Goal: Task Accomplishment & Management: Complete application form

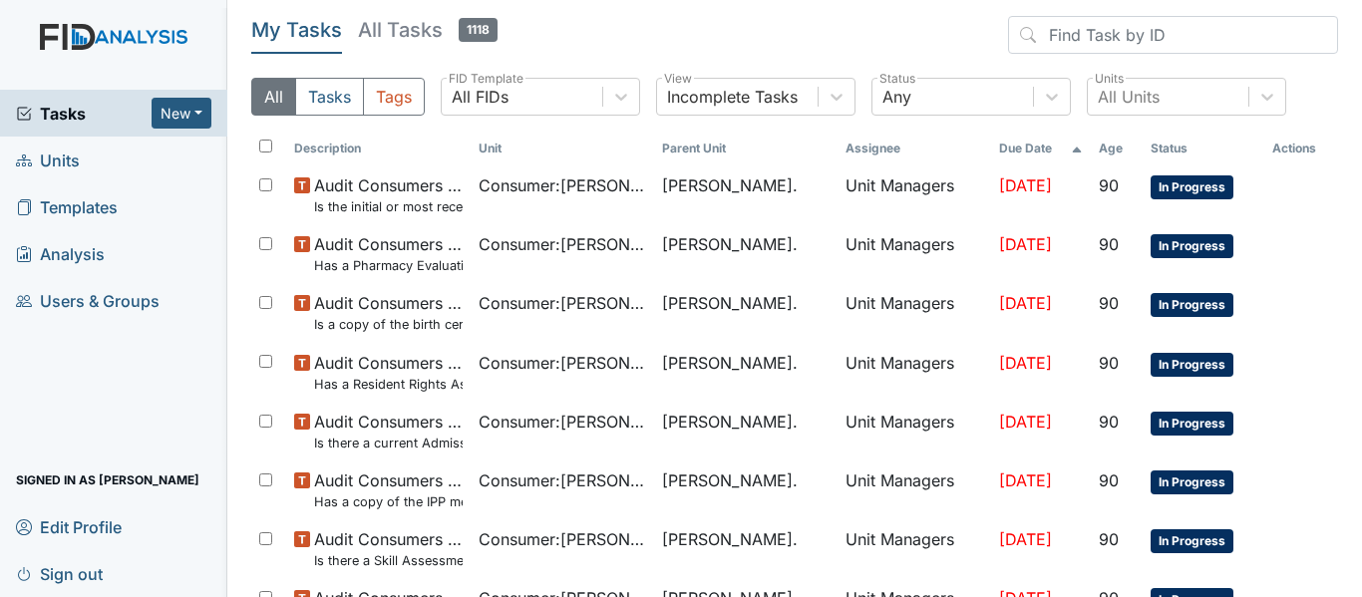
click at [64, 160] on span "Units" at bounding box center [48, 160] width 64 height 31
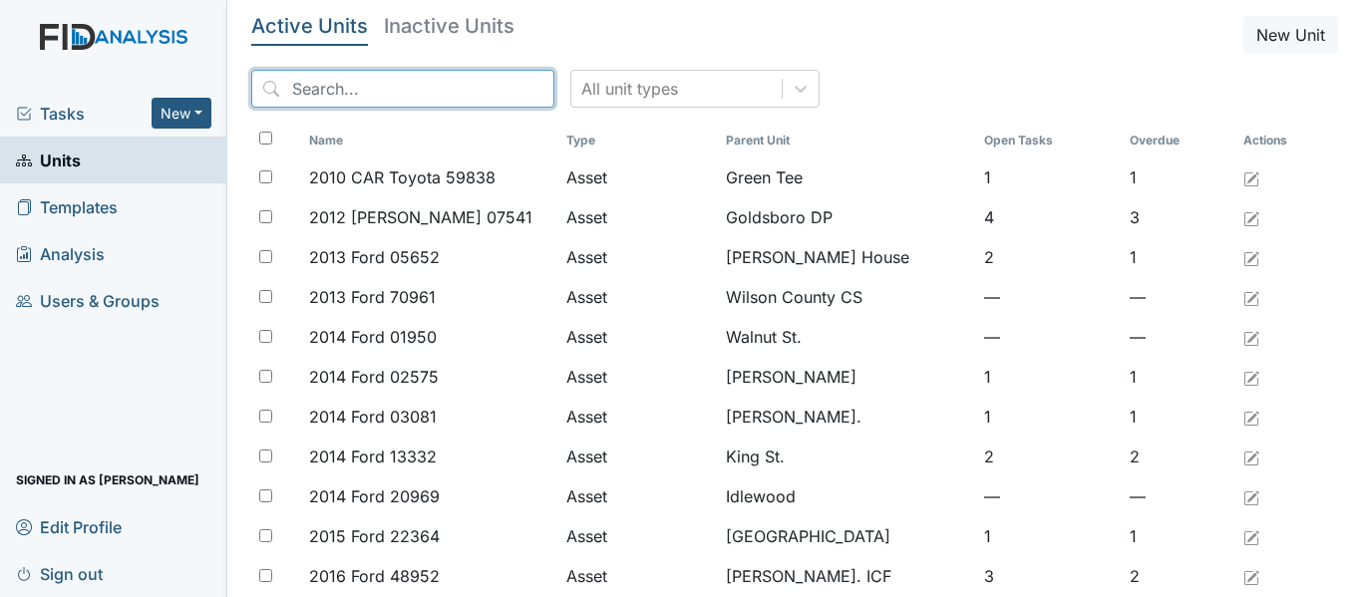
click at [338, 102] on input "search" at bounding box center [402, 89] width 303 height 38
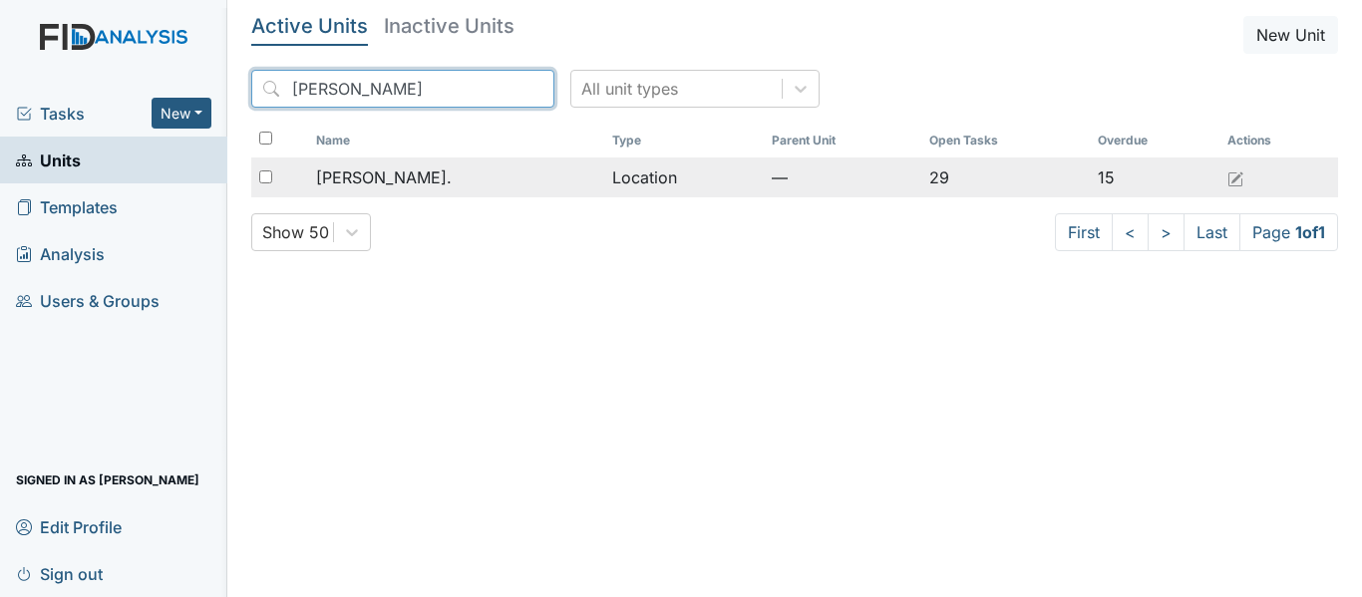
type input "william s"
click at [419, 172] on div "[PERSON_NAME]." at bounding box center [456, 177] width 280 height 24
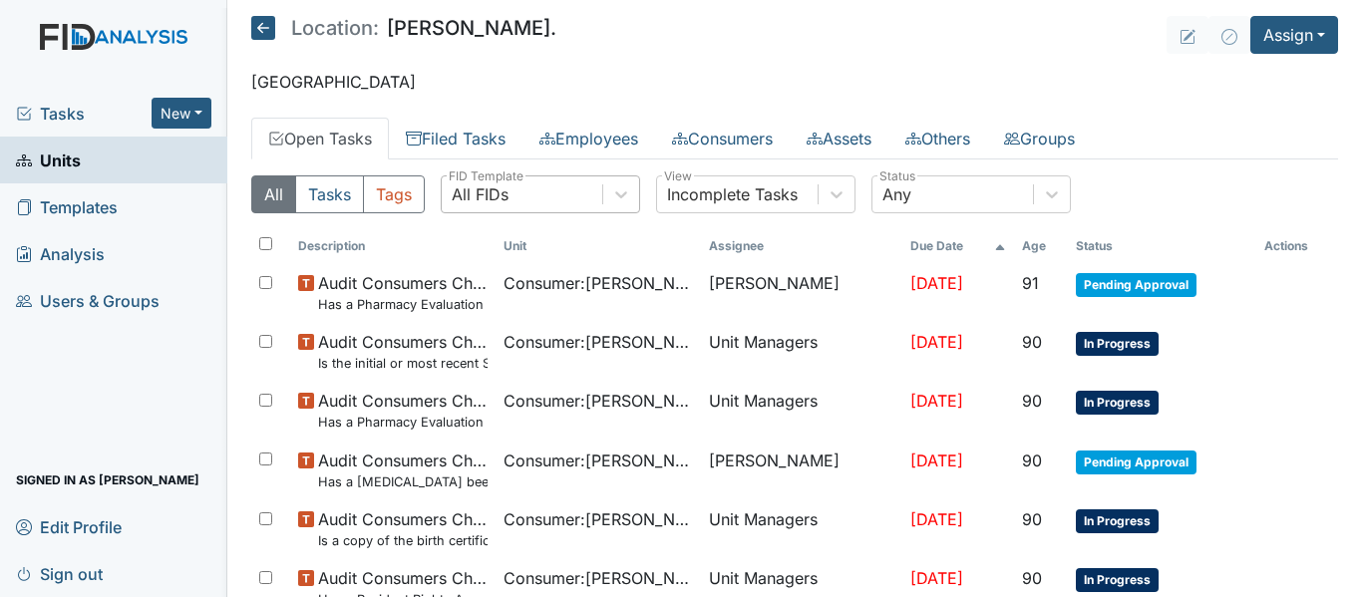
click at [557, 188] on div "All FIDs" at bounding box center [522, 194] width 161 height 36
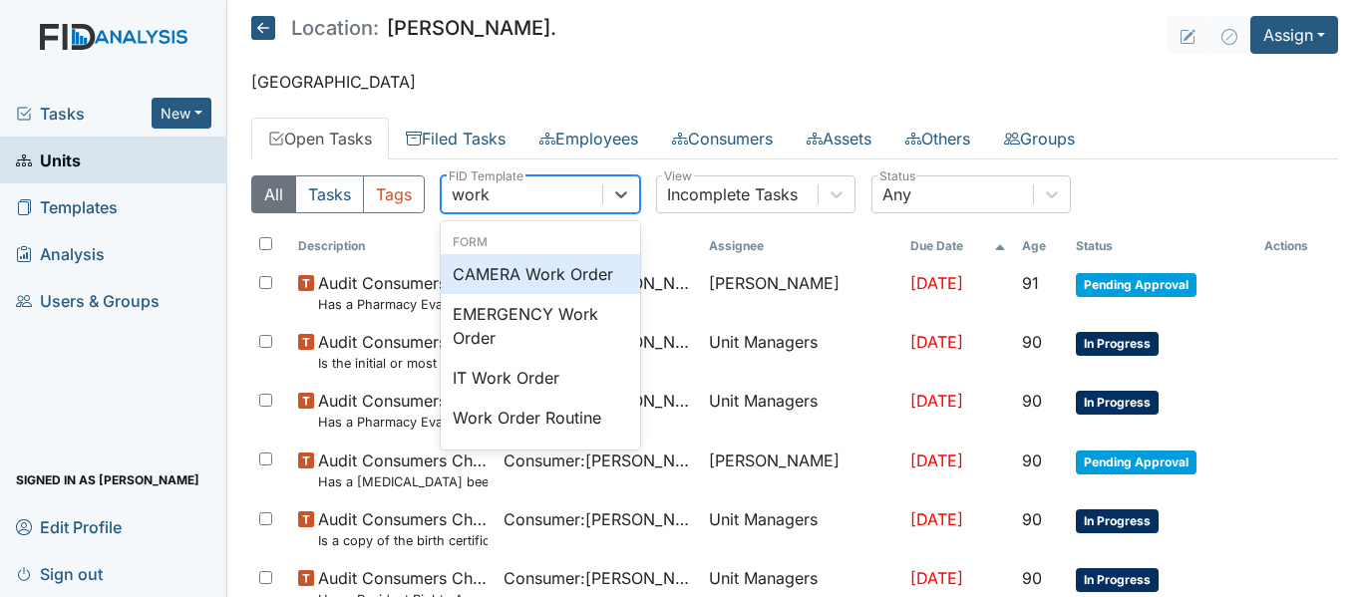
type input "work"
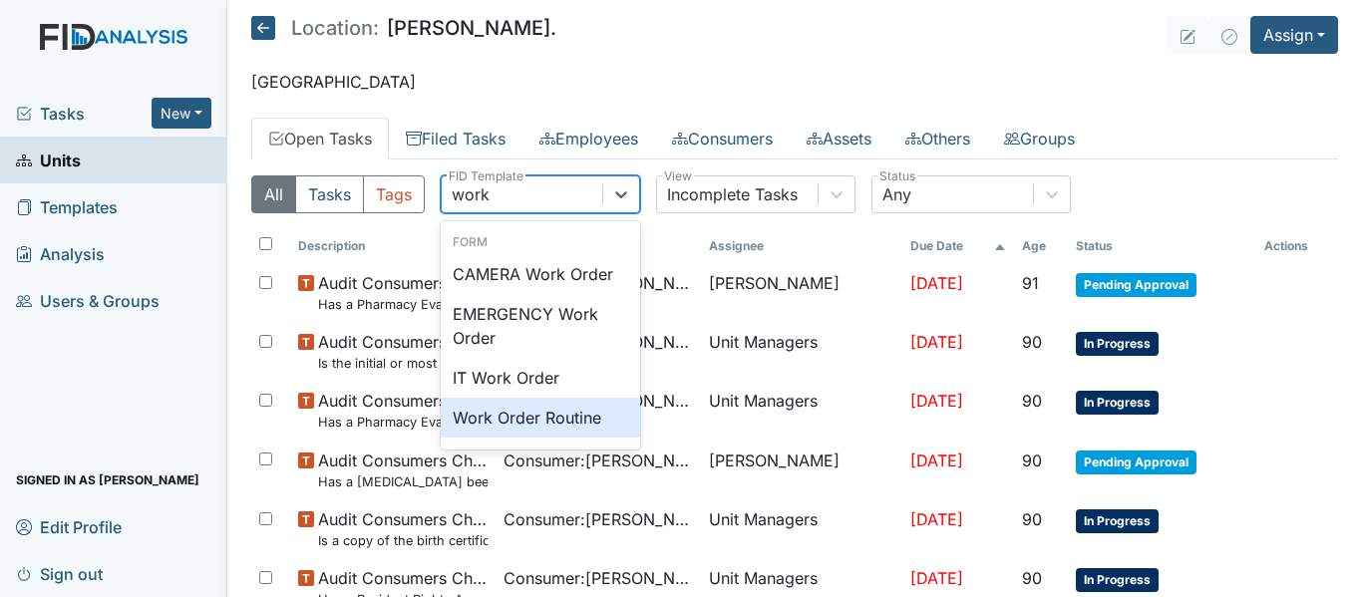
click at [567, 427] on div "Work Order Routine" at bounding box center [540, 418] width 199 height 40
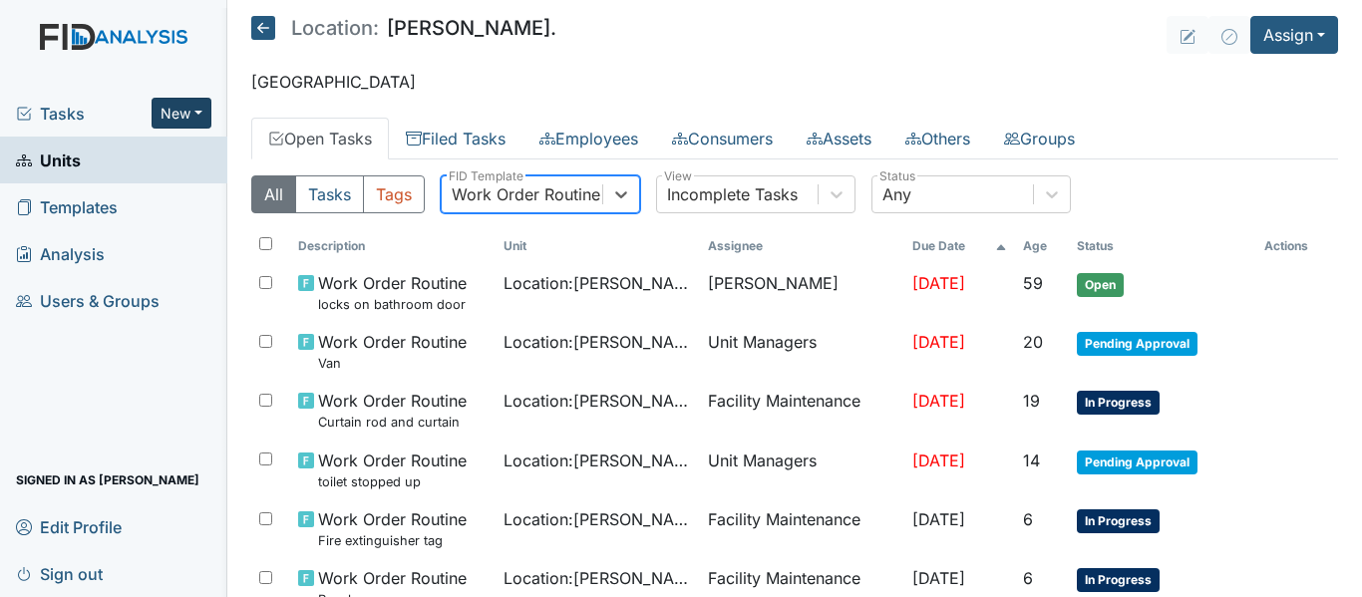
click at [161, 113] on button "New" at bounding box center [182, 113] width 60 height 31
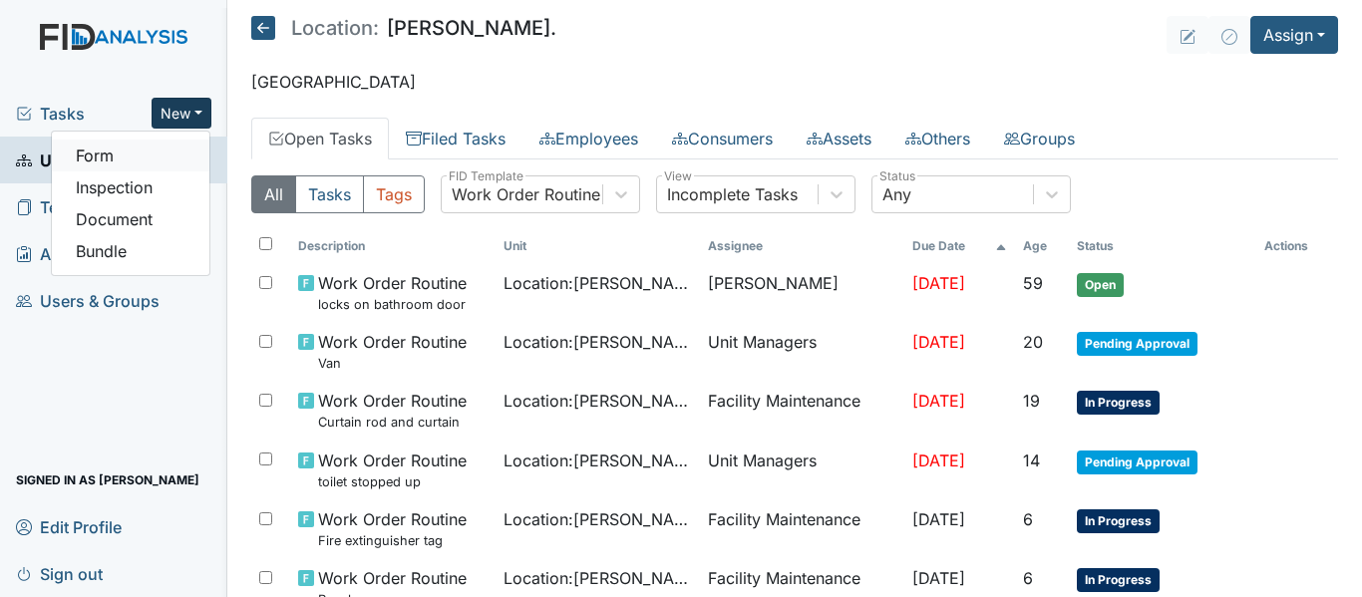
click at [163, 150] on link "Form" at bounding box center [131, 156] width 158 height 32
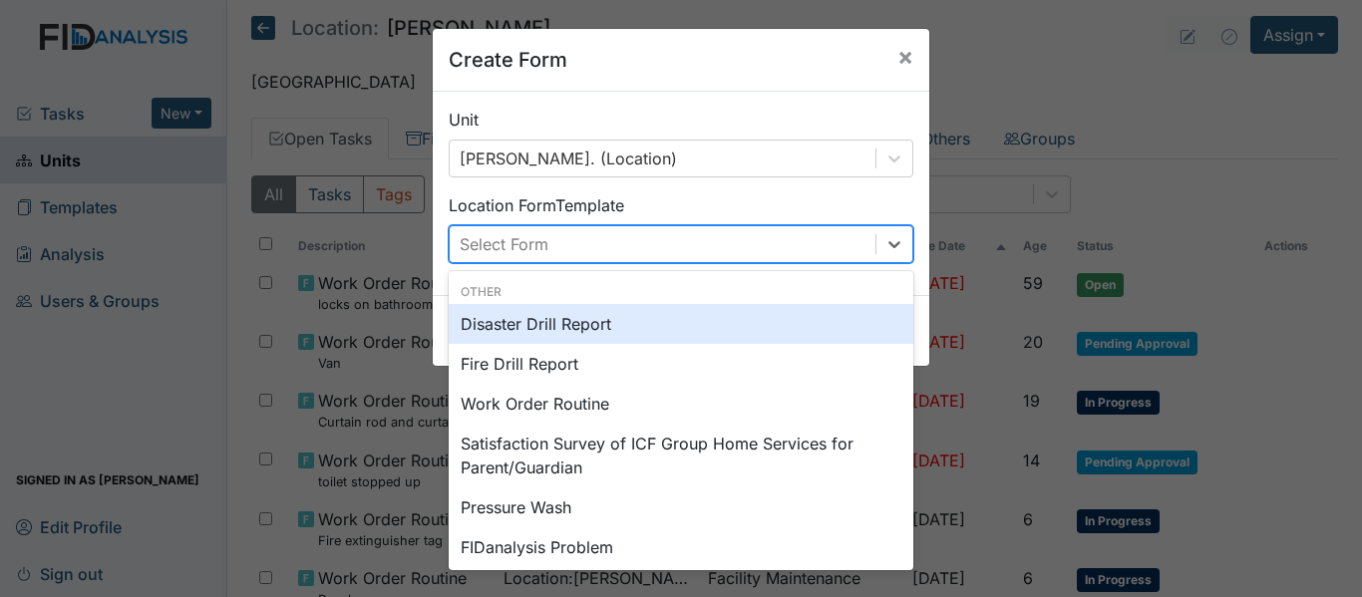
click at [577, 241] on div "Select Form" at bounding box center [663, 244] width 426 height 36
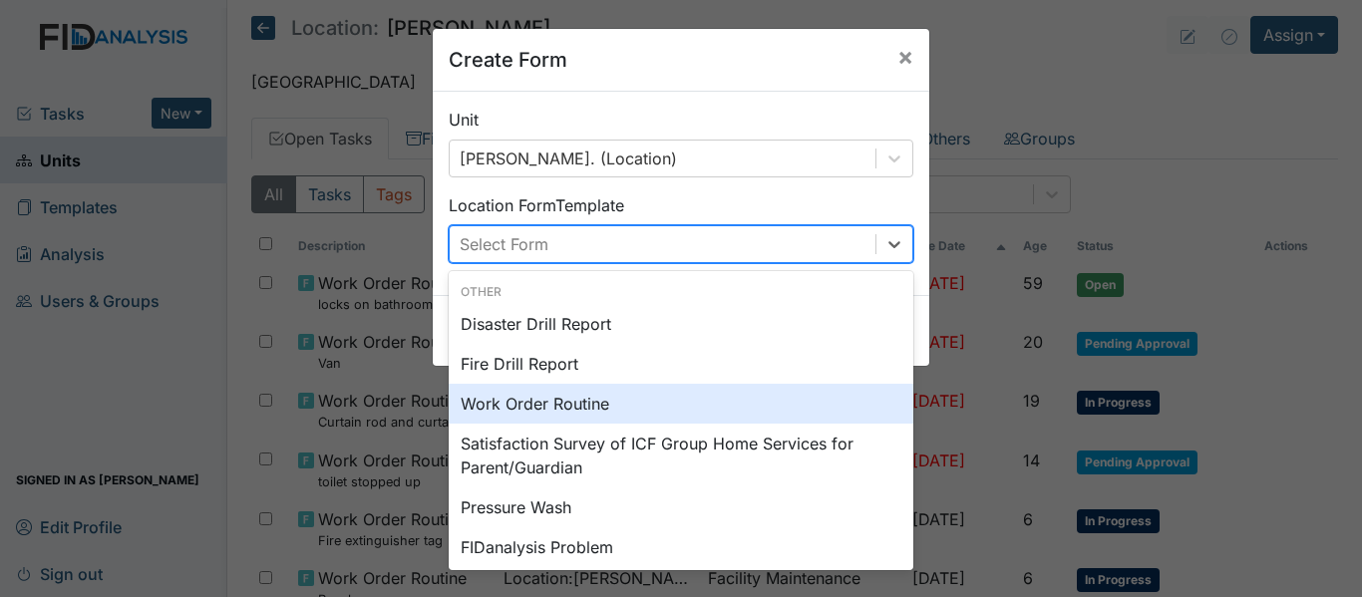
click at [574, 405] on div "Work Order Routine" at bounding box center [681, 404] width 465 height 40
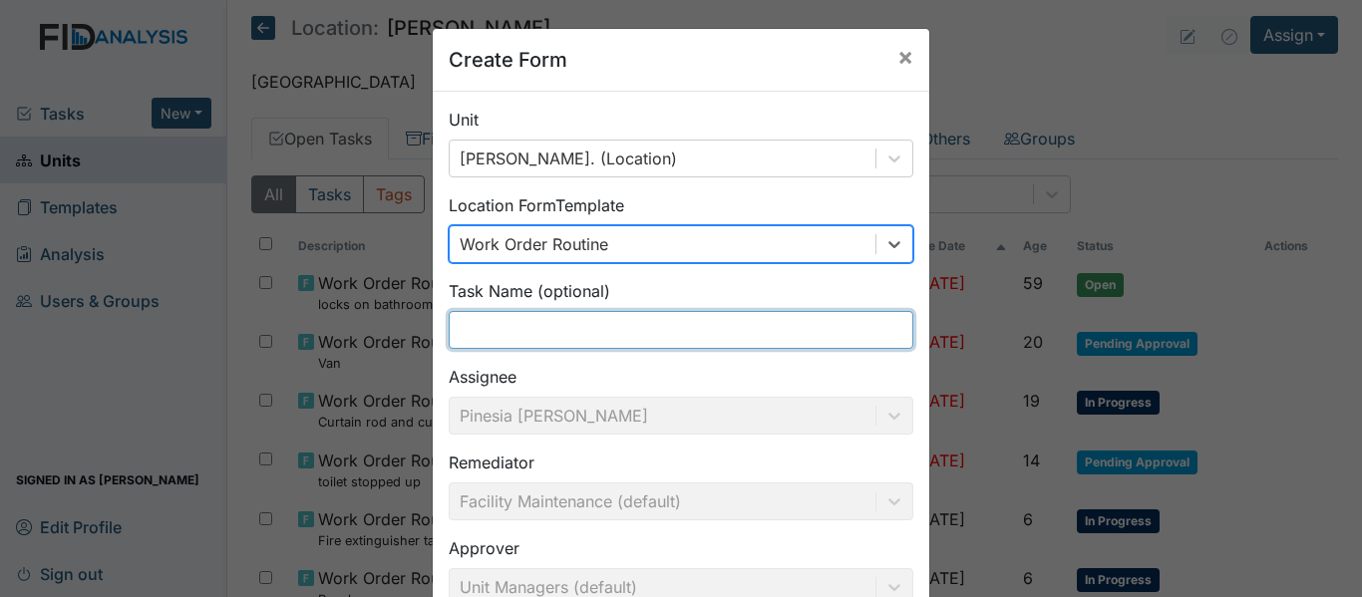
click at [548, 317] on input "text" at bounding box center [681, 330] width 465 height 38
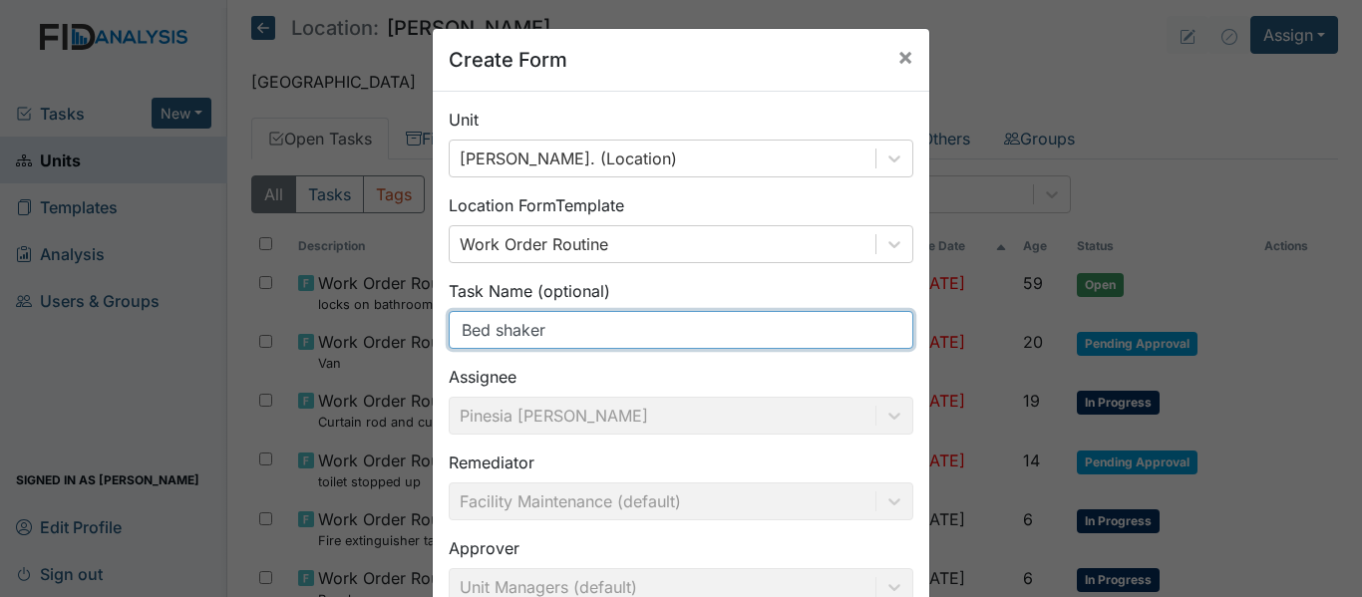
click at [453, 333] on input "Bed shaker" at bounding box center [681, 330] width 465 height 38
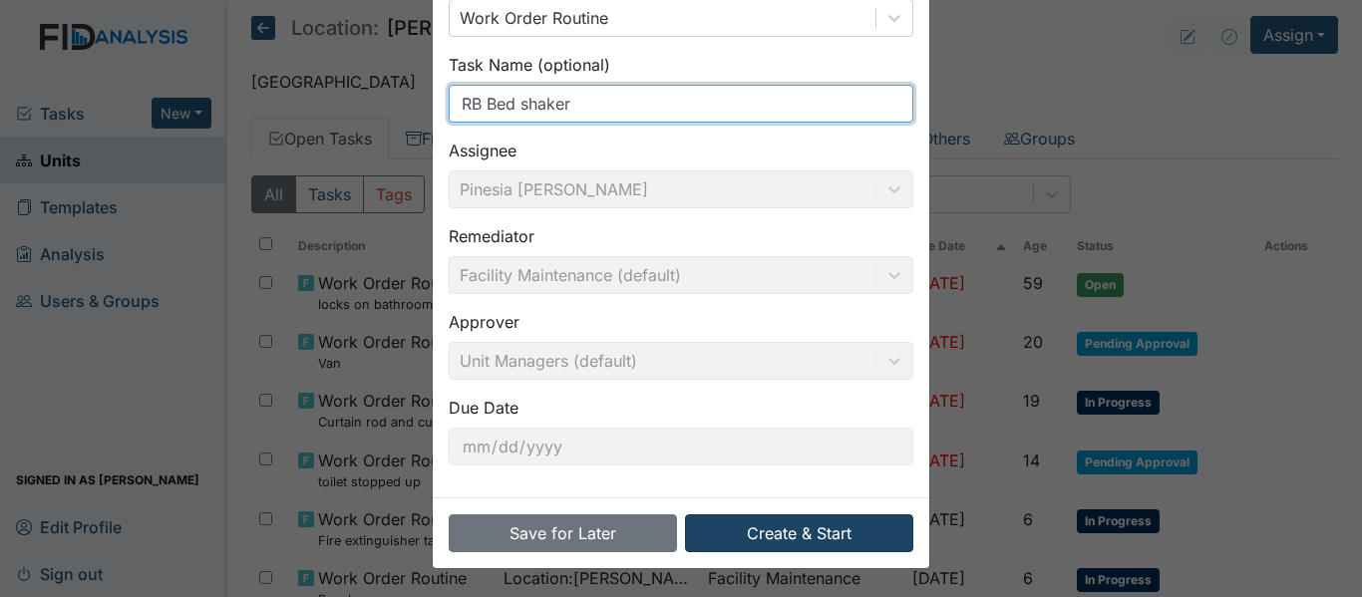
type input "RB Bed shaker"
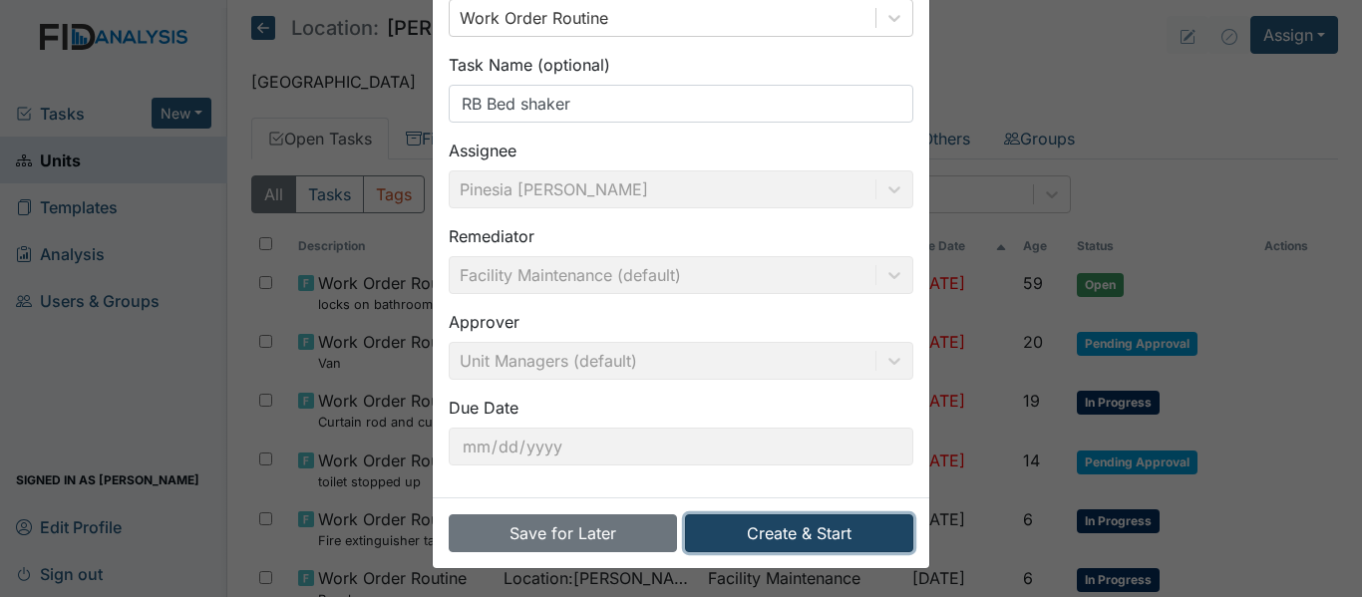
click at [850, 532] on button "Create & Start" at bounding box center [799, 533] width 228 height 38
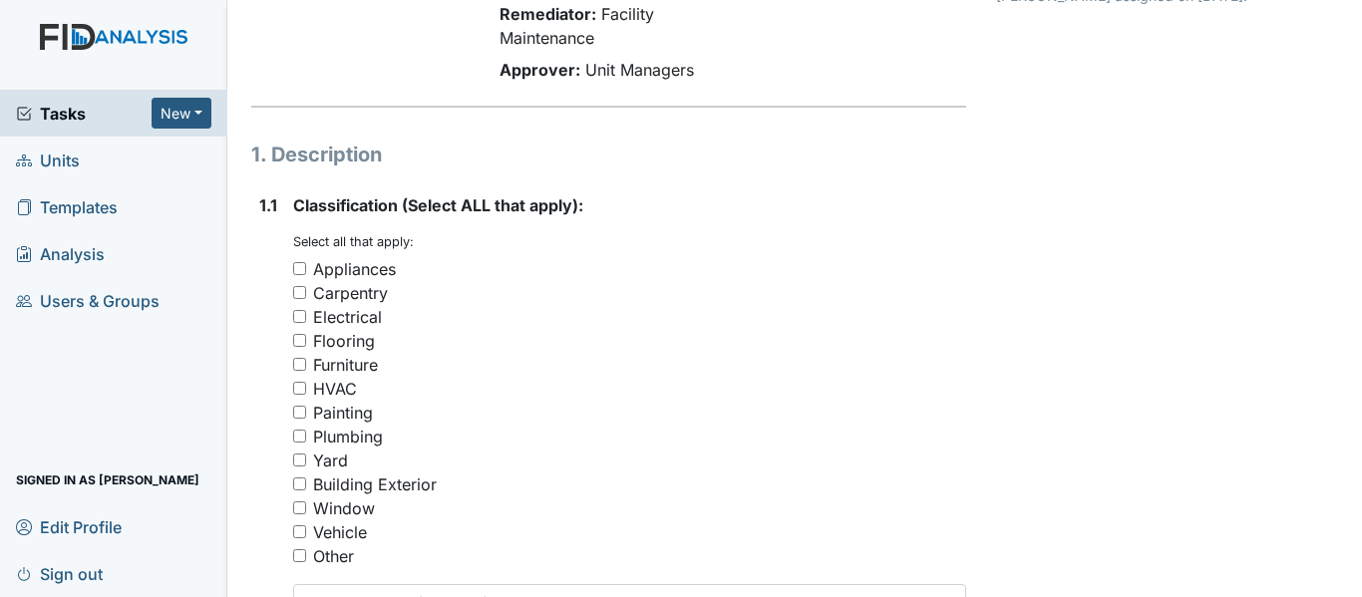
scroll to position [264, 0]
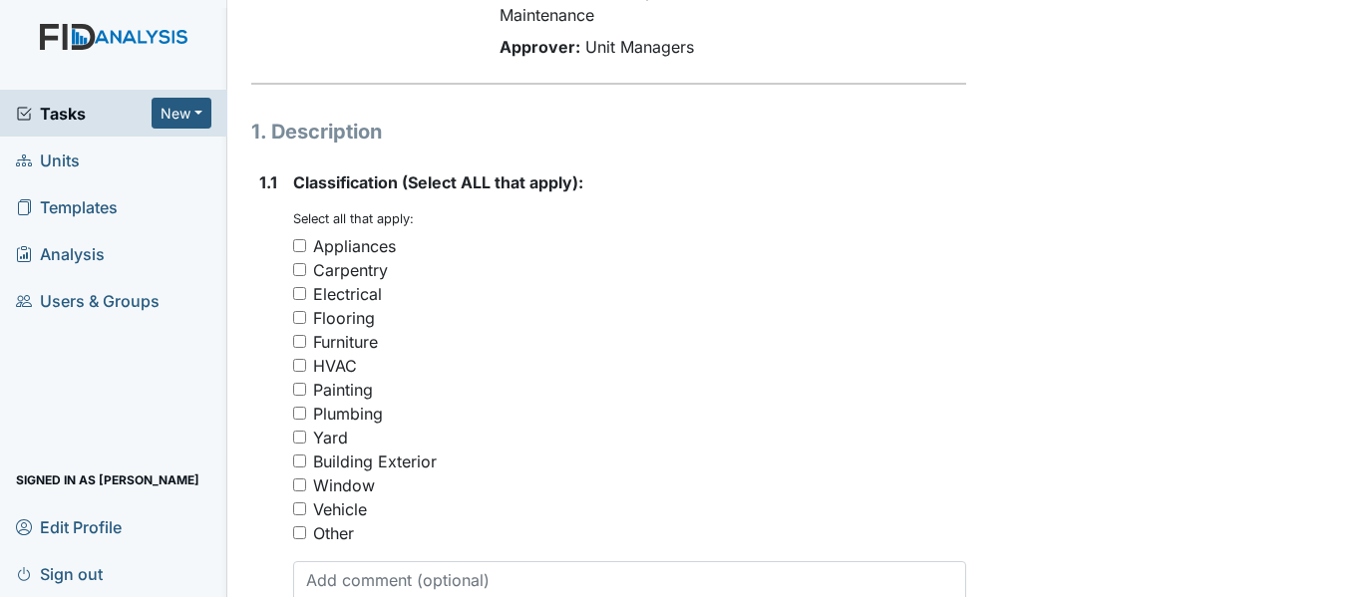
click at [303, 526] on input "Other" at bounding box center [299, 532] width 13 height 13
checkbox input "true"
click at [339, 561] on textarea at bounding box center [629, 592] width 673 height 62
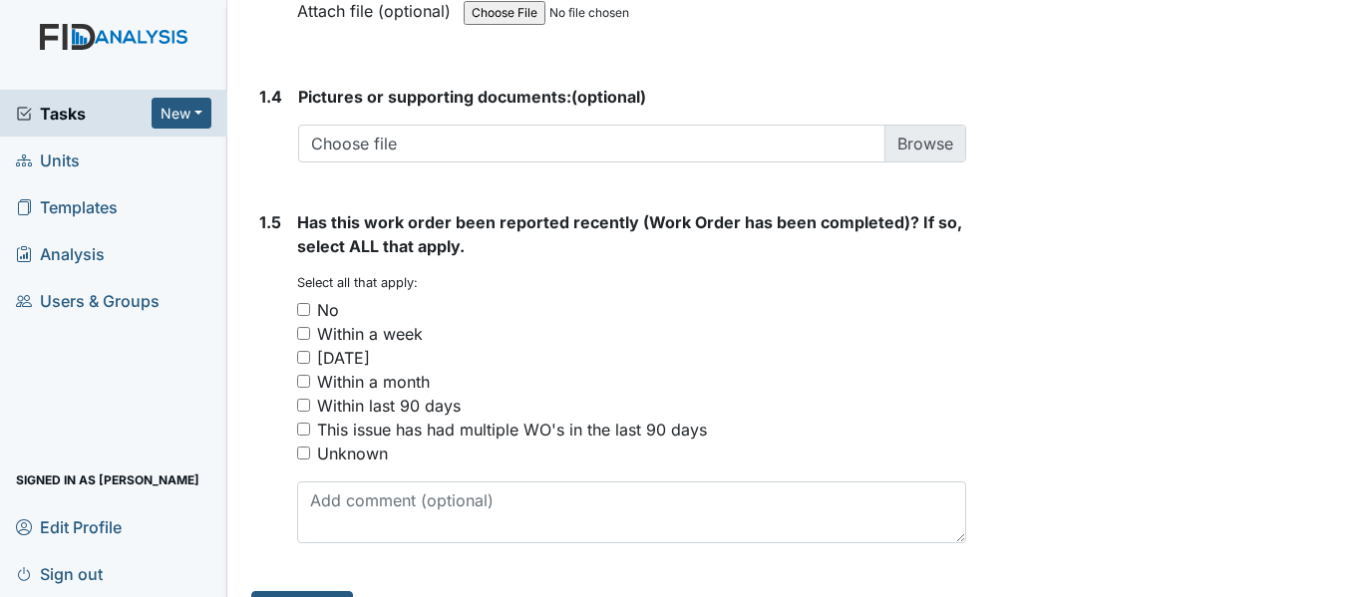
scroll to position [0, 0]
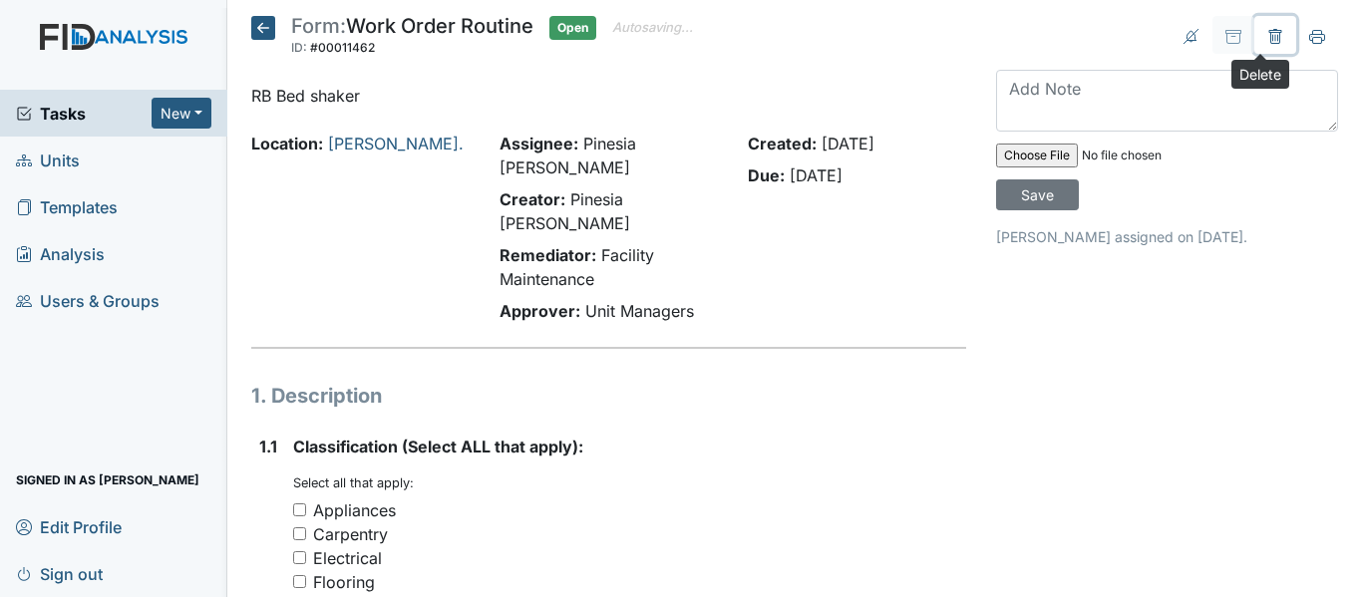
click at [1267, 29] on icon at bounding box center [1275, 37] width 16 height 16
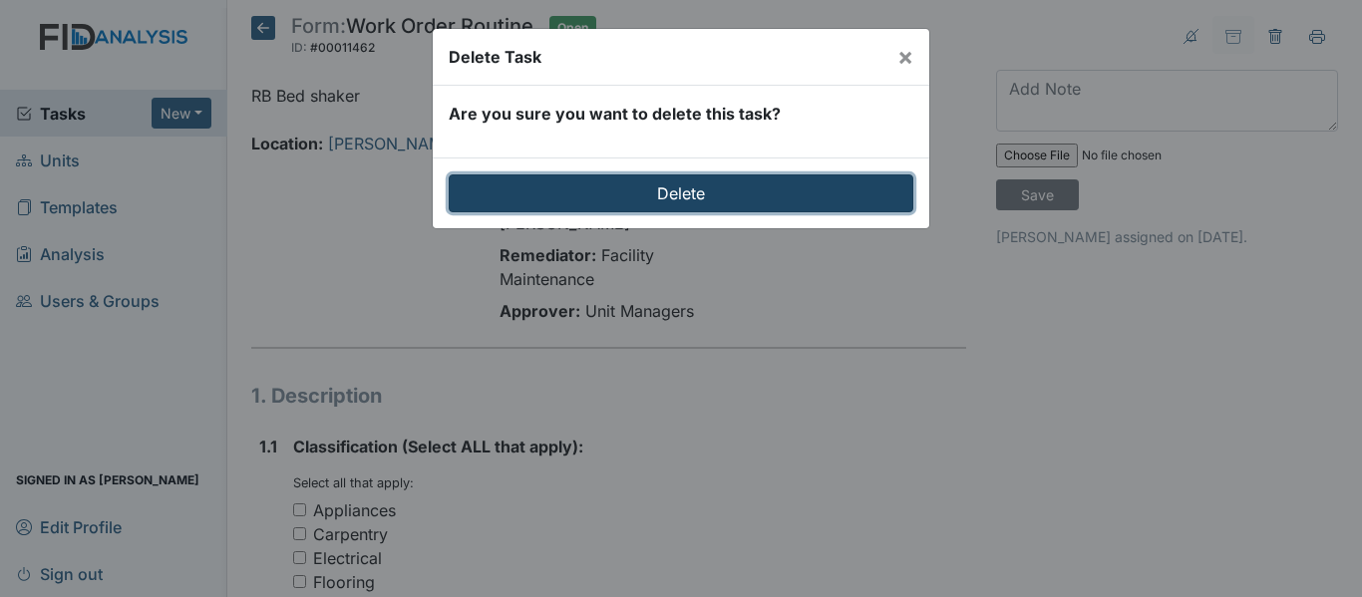
click at [723, 180] on input "Delete" at bounding box center [681, 193] width 465 height 38
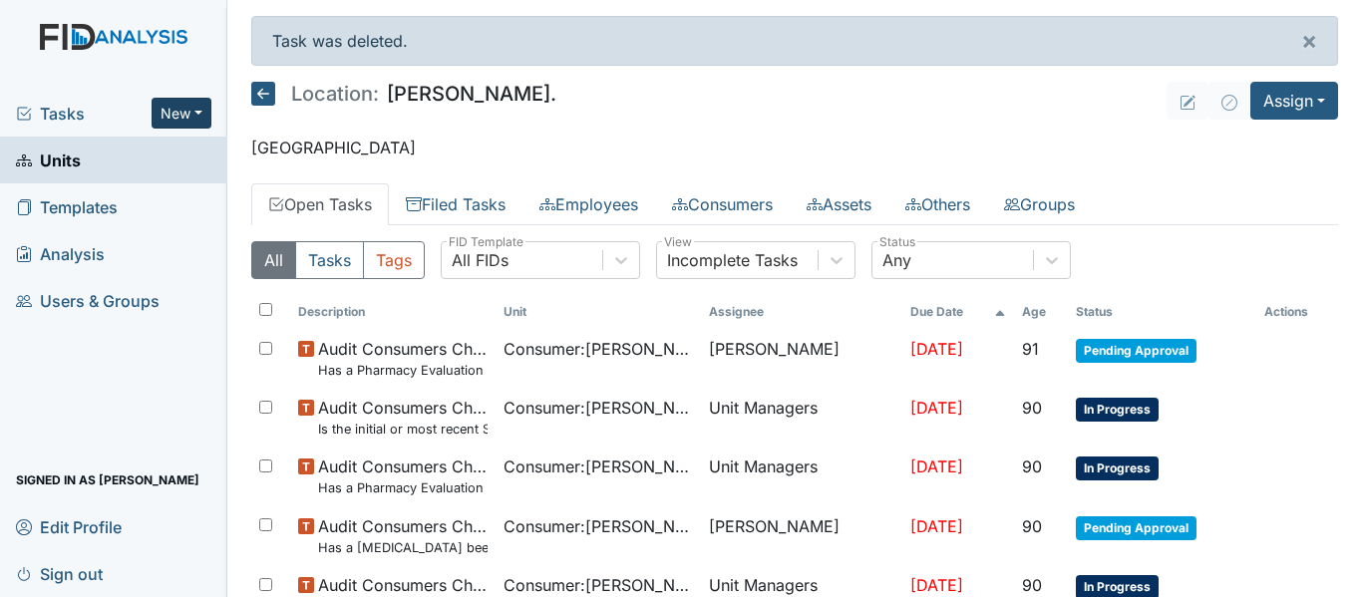
click at [183, 120] on button "New" at bounding box center [182, 113] width 60 height 31
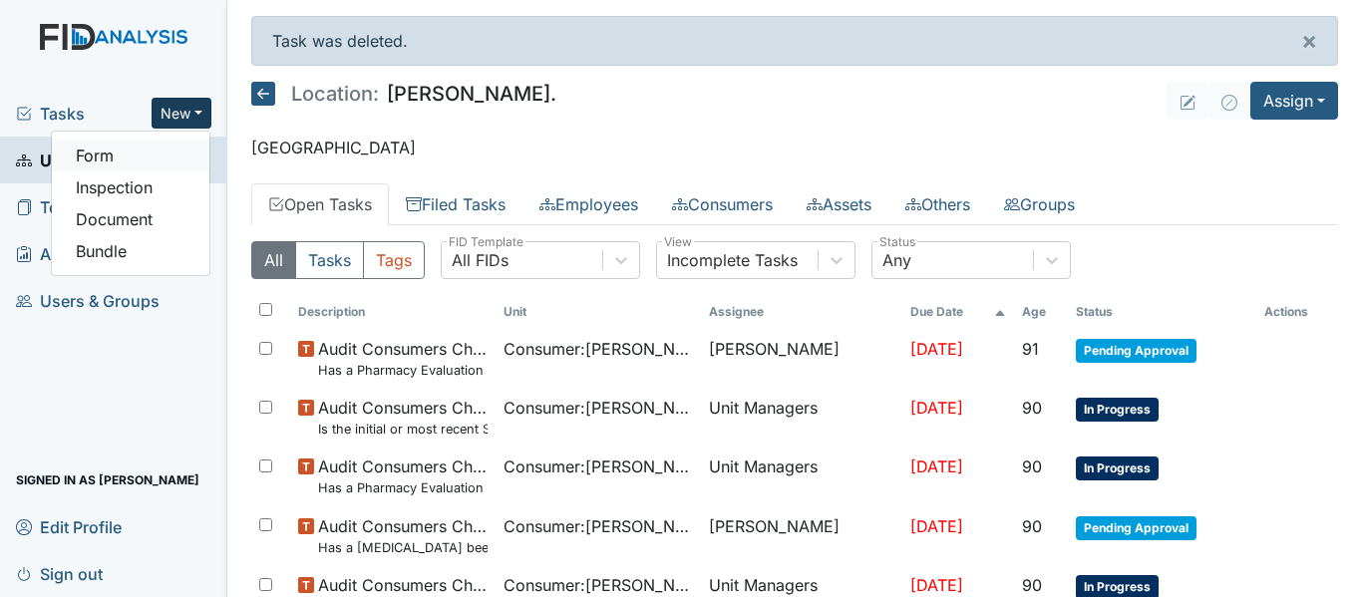
click at [162, 163] on link "Form" at bounding box center [131, 156] width 158 height 32
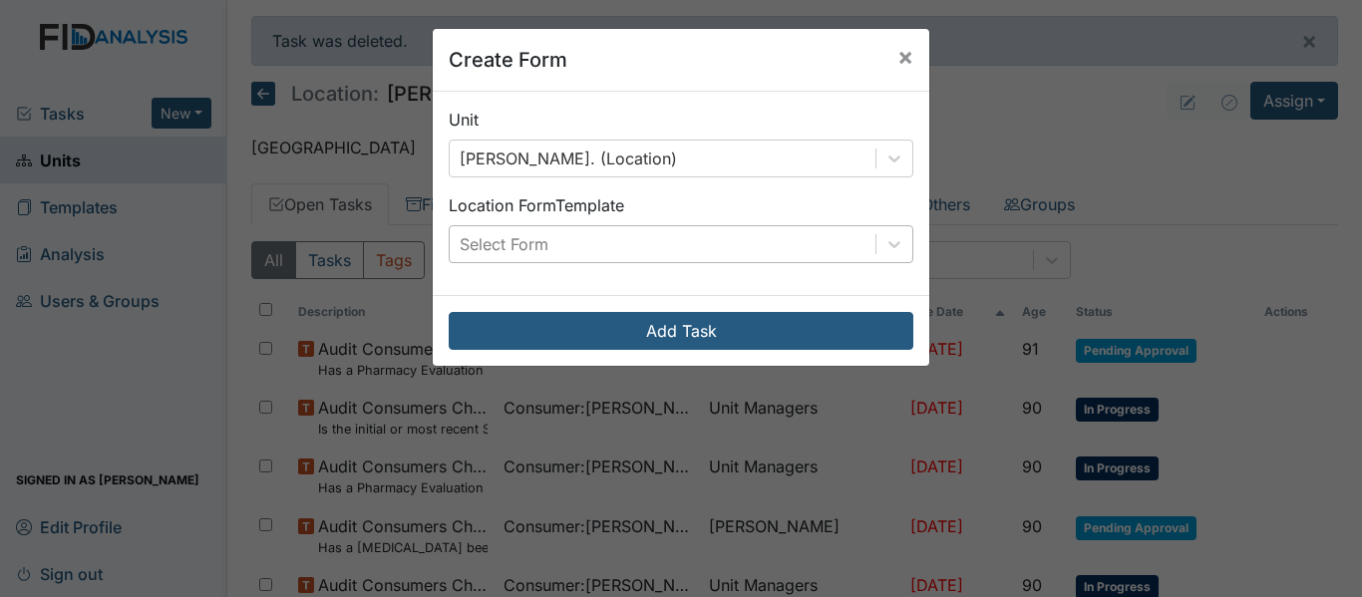
click at [663, 241] on div "Select Form" at bounding box center [663, 244] width 426 height 36
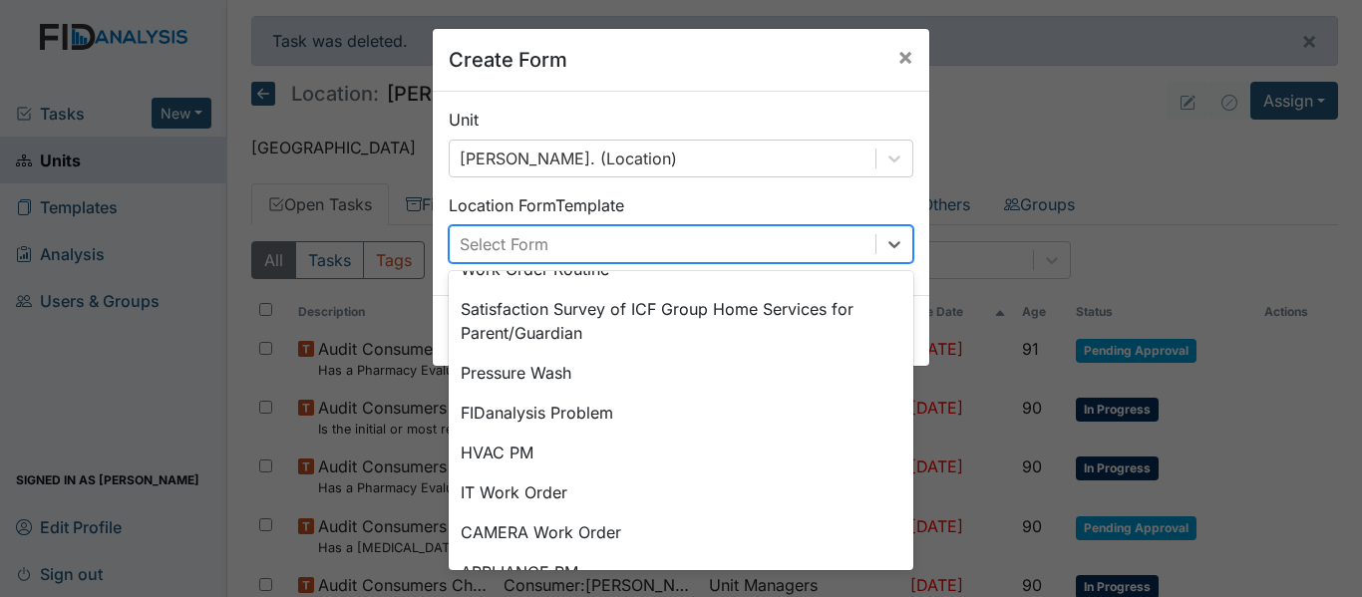
scroll to position [248, 0]
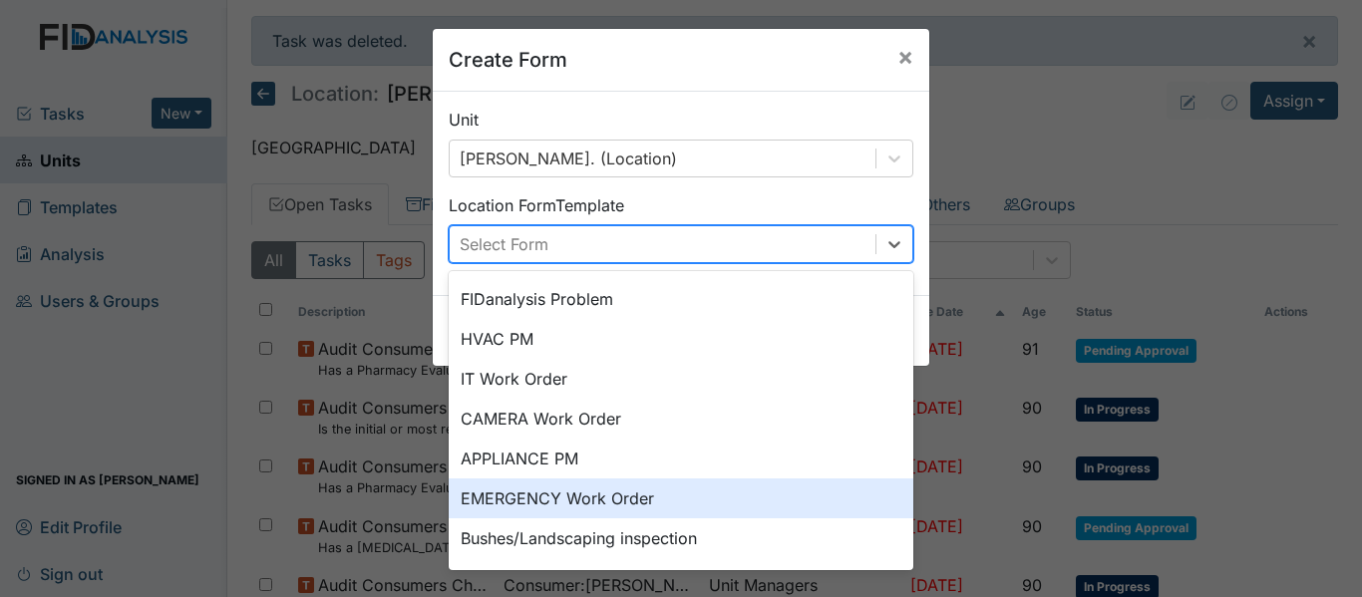
click at [802, 510] on div "EMERGENCY Work Order" at bounding box center [681, 499] width 465 height 40
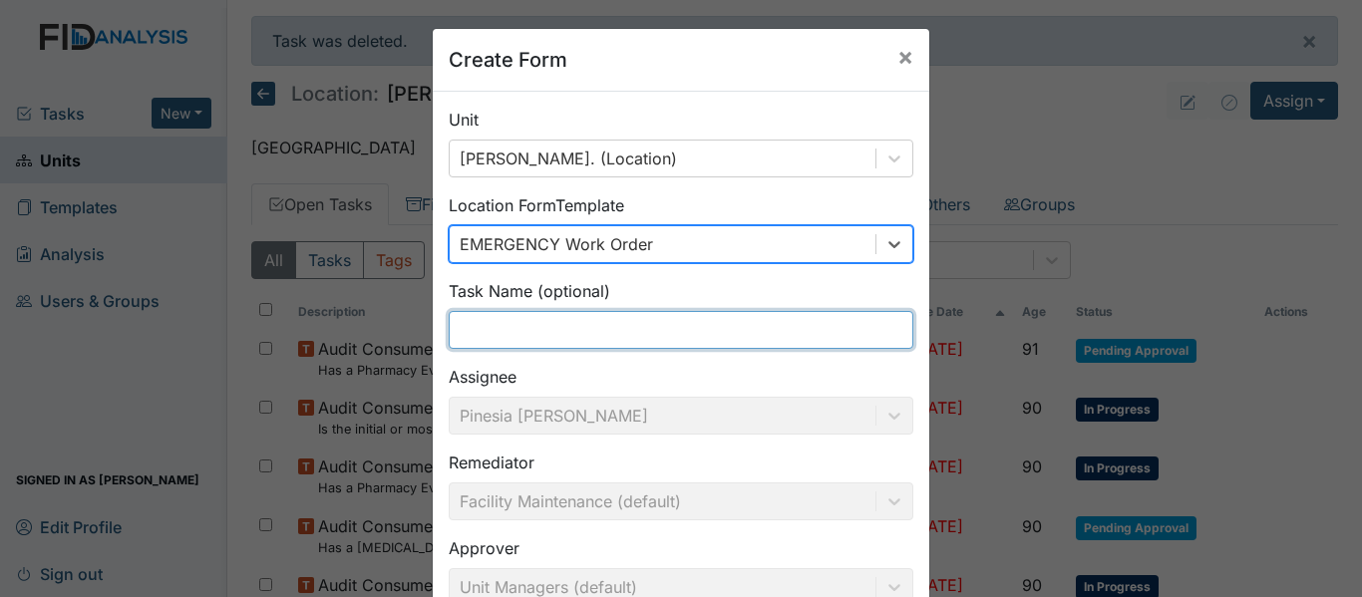
click at [567, 328] on input "text" at bounding box center [681, 330] width 465 height 38
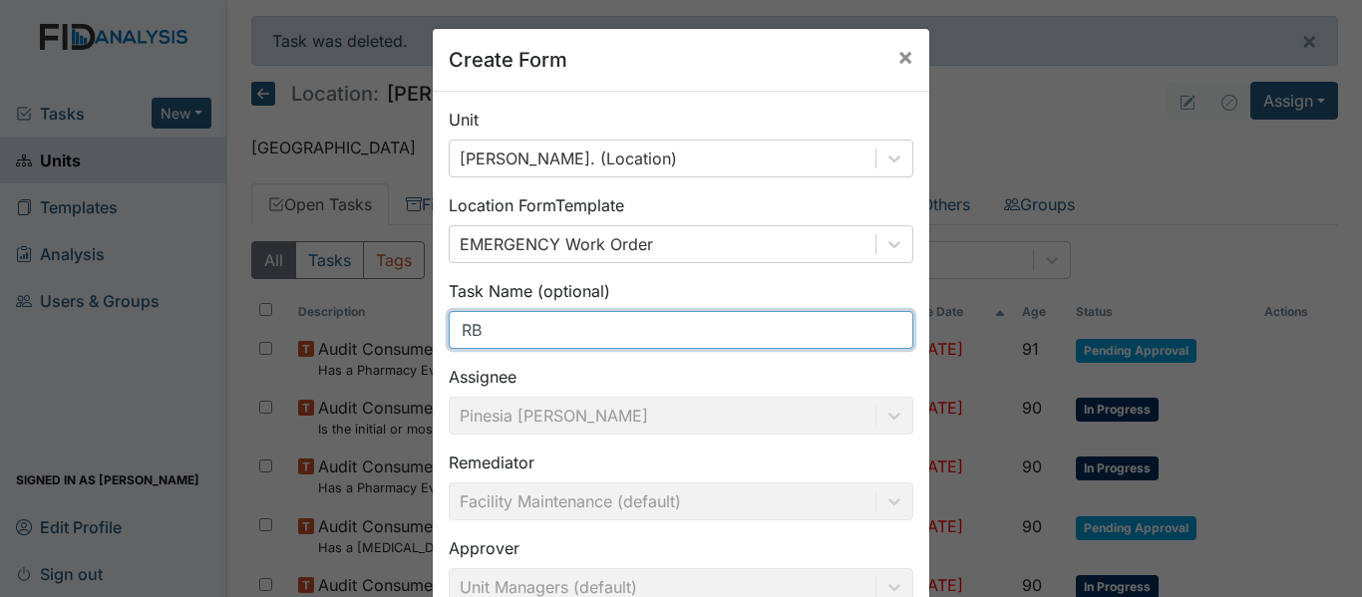
type input "RB Bed shaker"
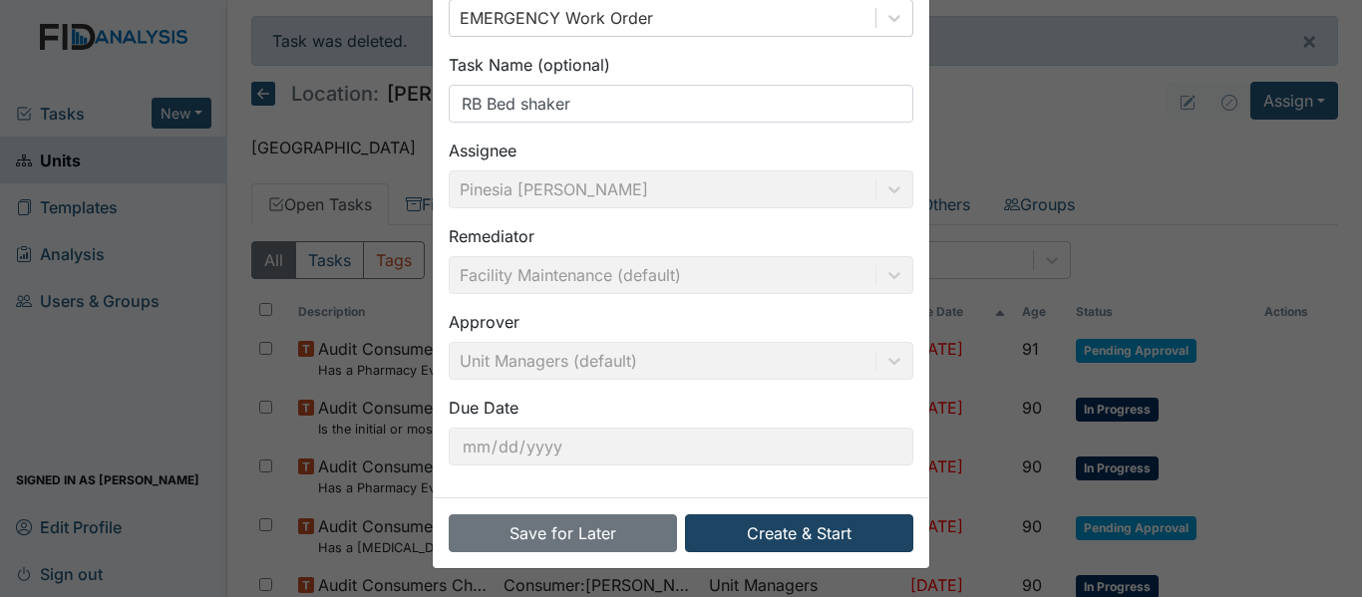
click at [840, 533] on button "Create & Start" at bounding box center [799, 533] width 228 height 38
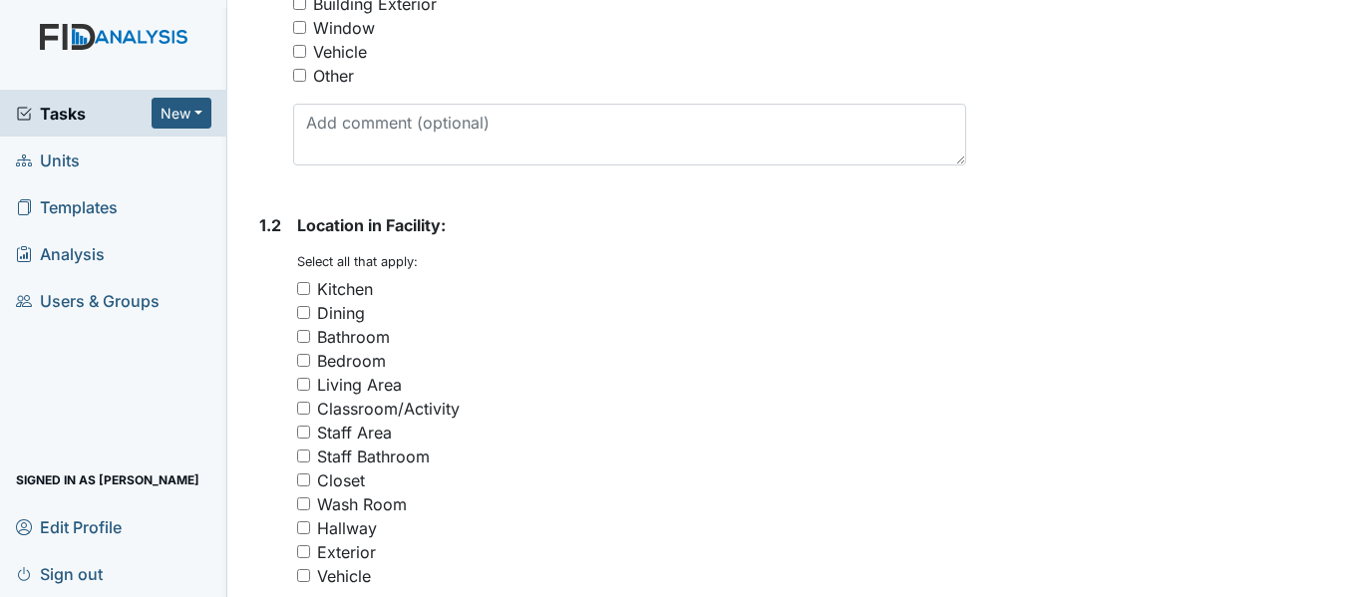
scroll to position [723, 0]
click at [306, 353] on input "Bedroom" at bounding box center [303, 359] width 13 height 13
checkbox input "true"
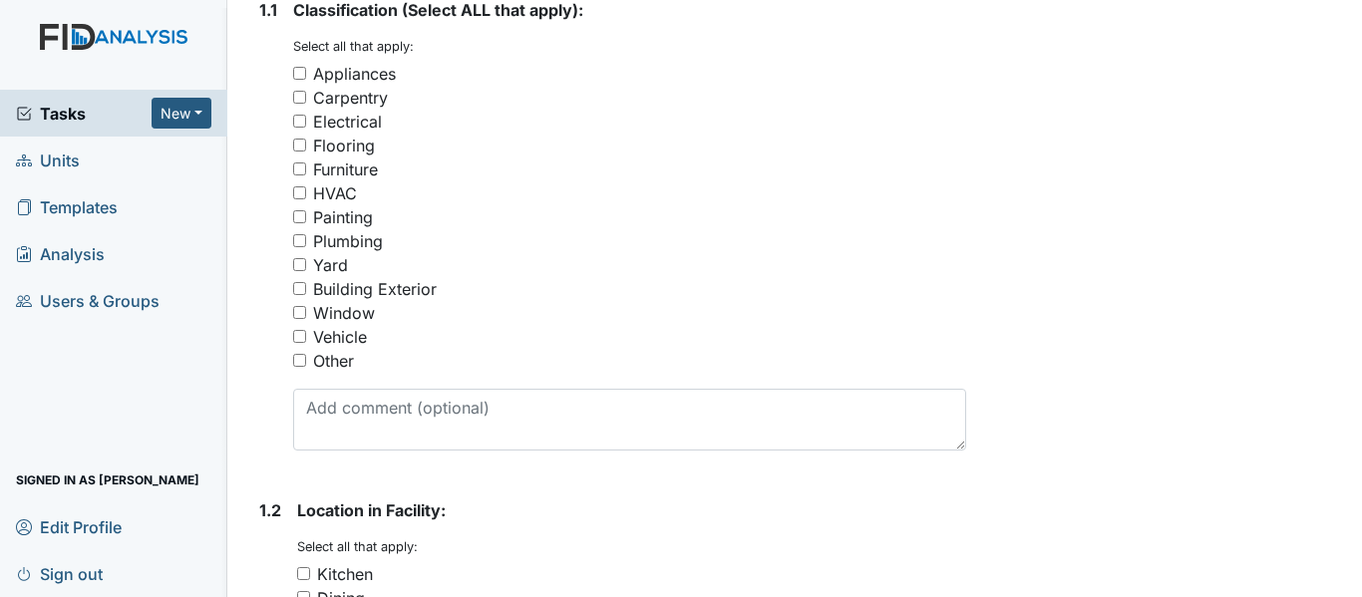
scroll to position [435, 0]
click at [297, 356] on input "Other" at bounding box center [299, 362] width 13 height 13
checkbox input "true"
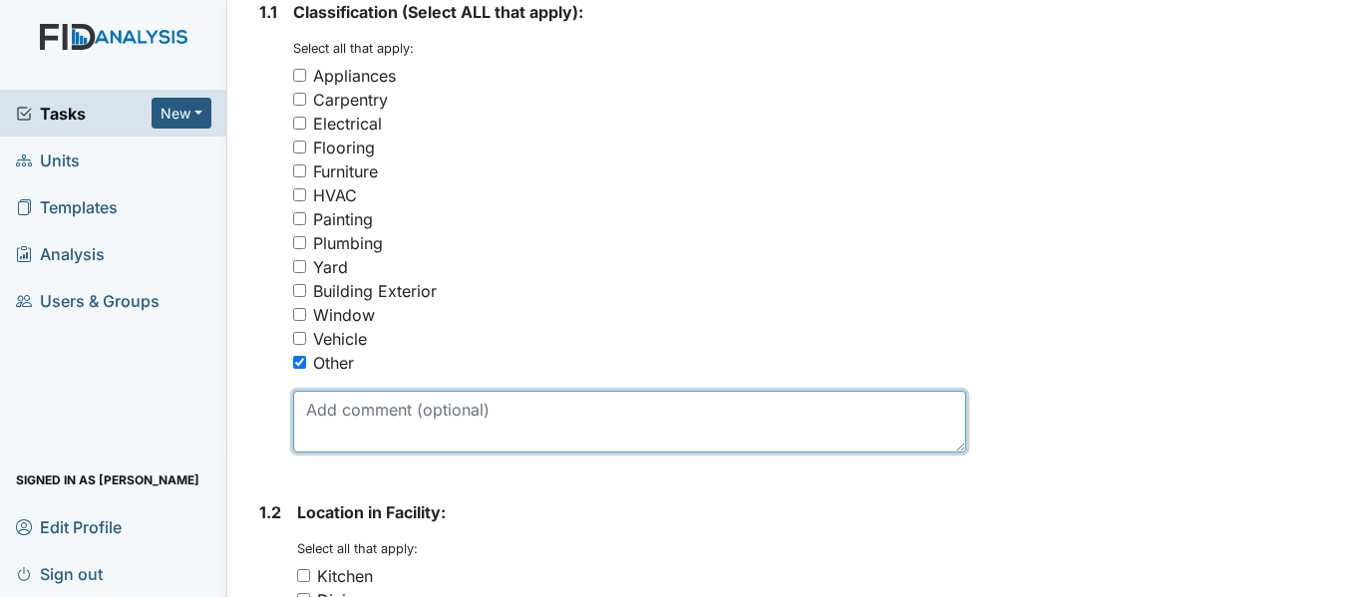
click at [360, 391] on textarea at bounding box center [629, 422] width 673 height 62
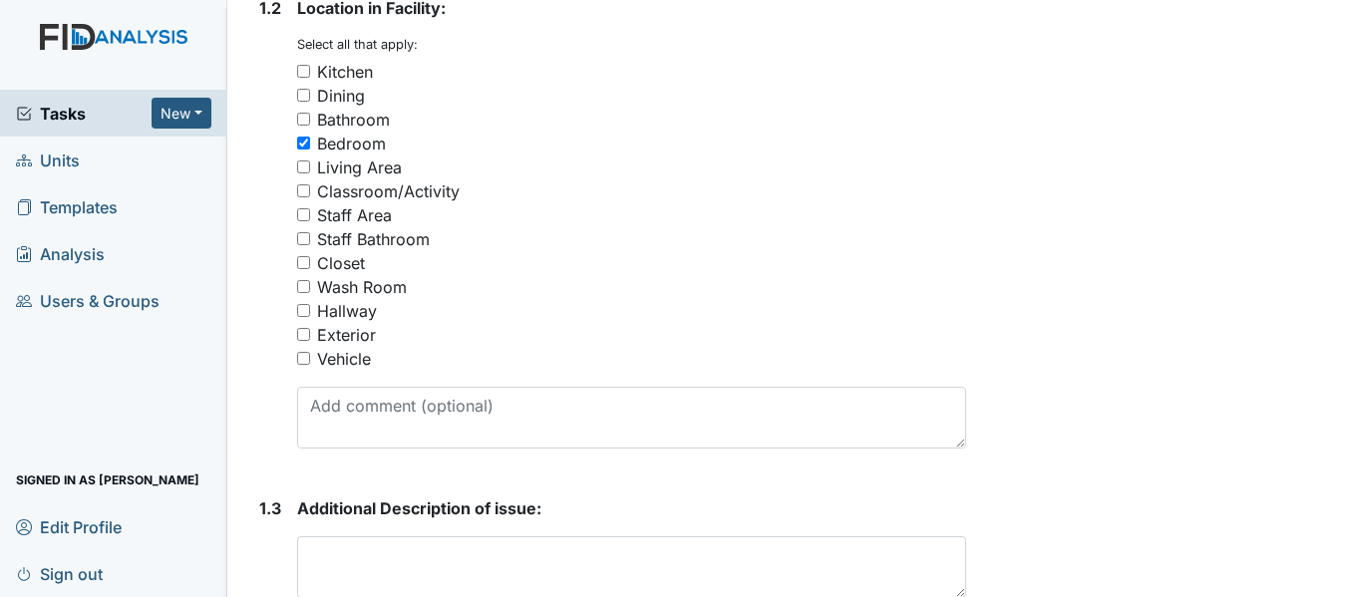
scroll to position [943, 0]
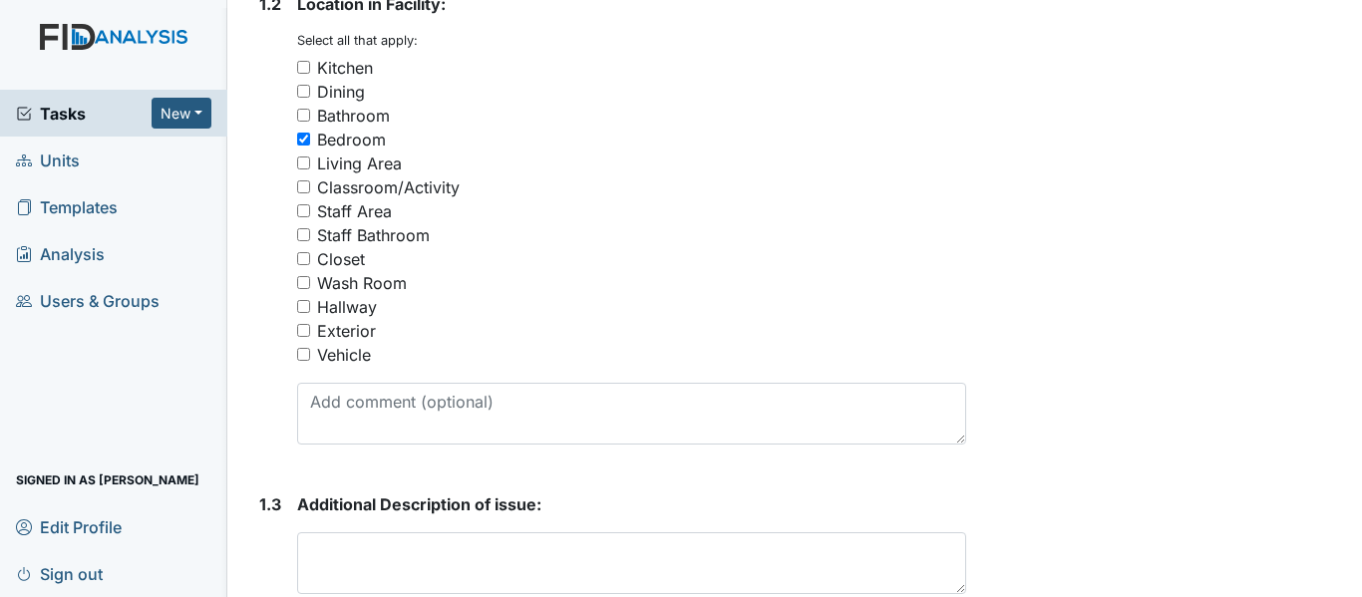
type textarea "Bed shaker"
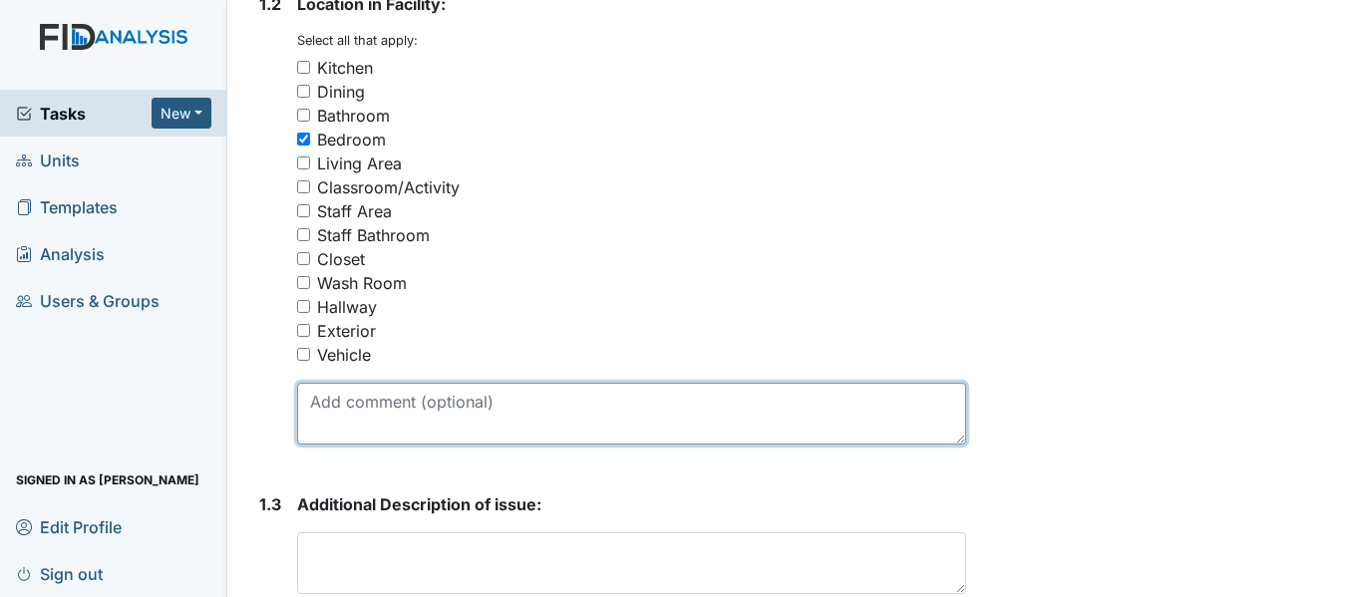
click at [792, 392] on textarea at bounding box center [631, 414] width 669 height 62
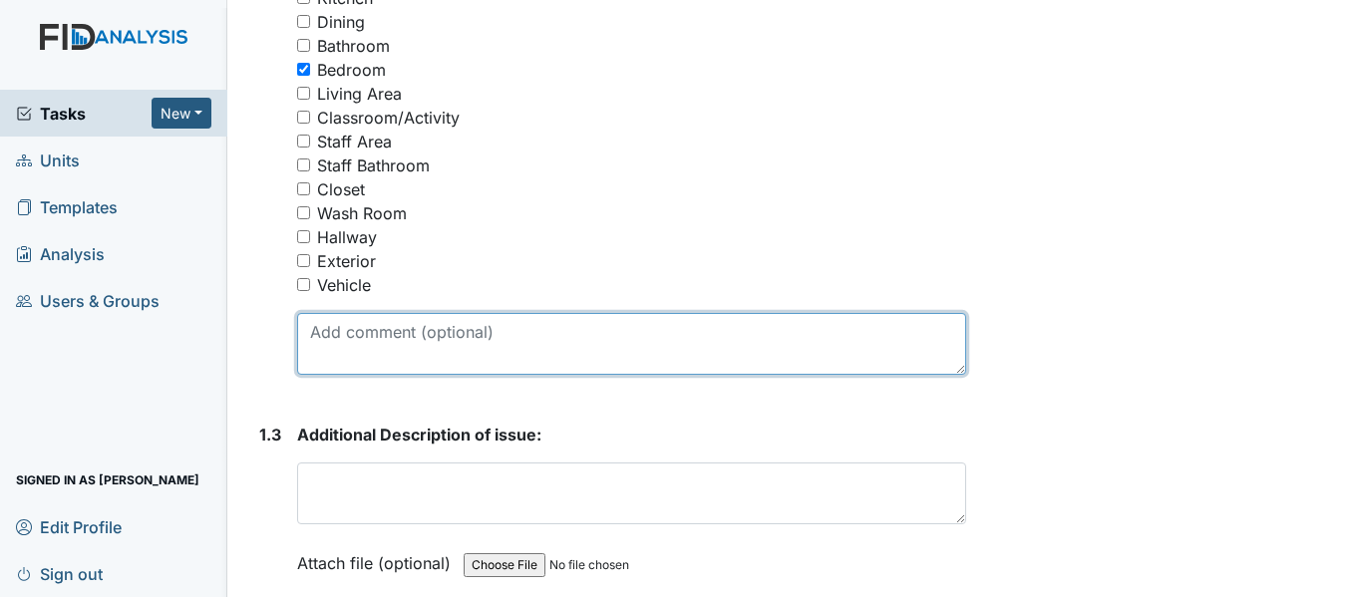
scroll to position [1022, 0]
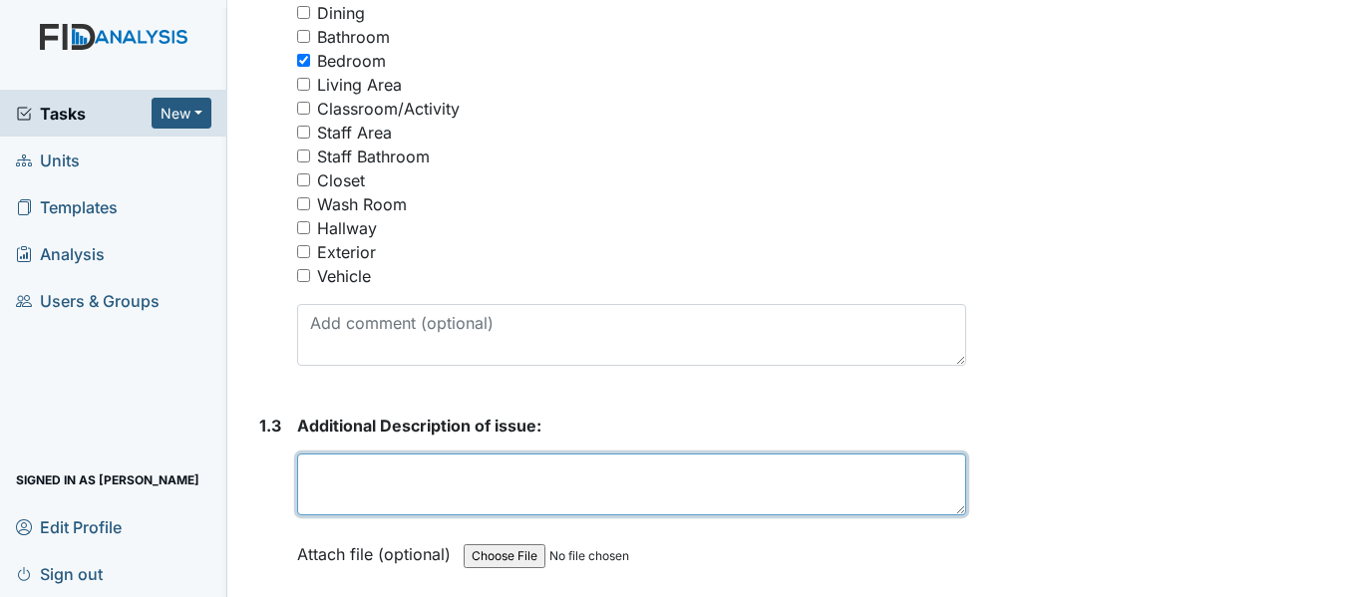
click at [764, 461] on textarea at bounding box center [631, 485] width 669 height 62
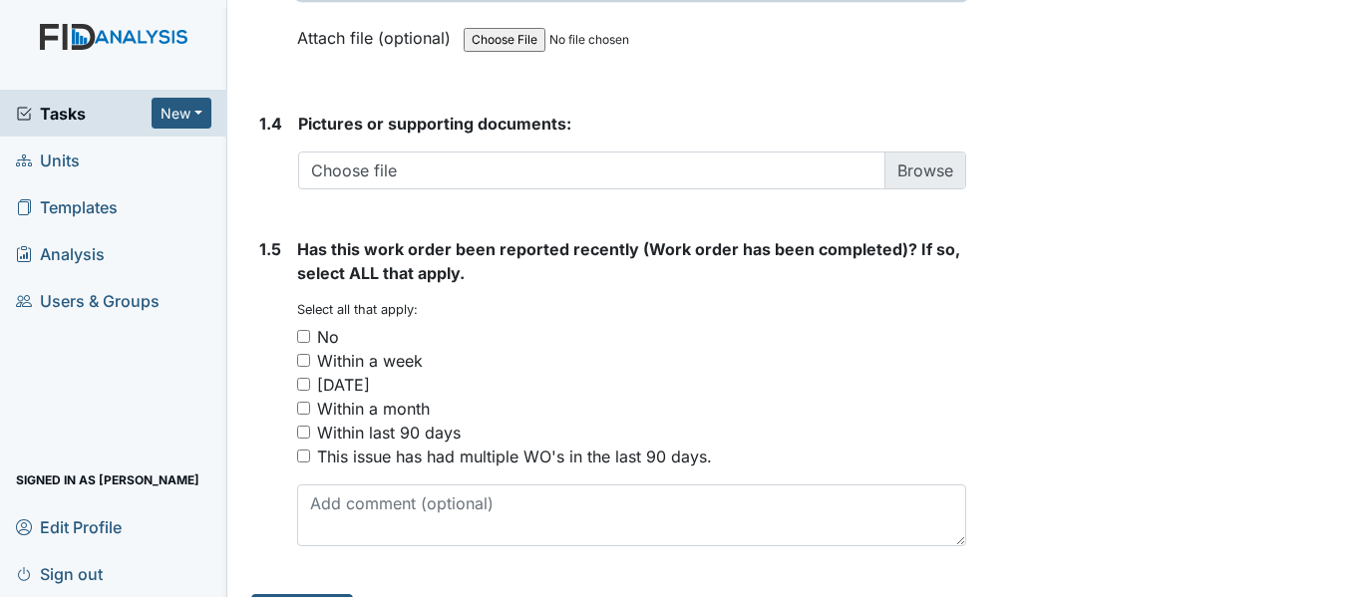
scroll to position [1541, 0]
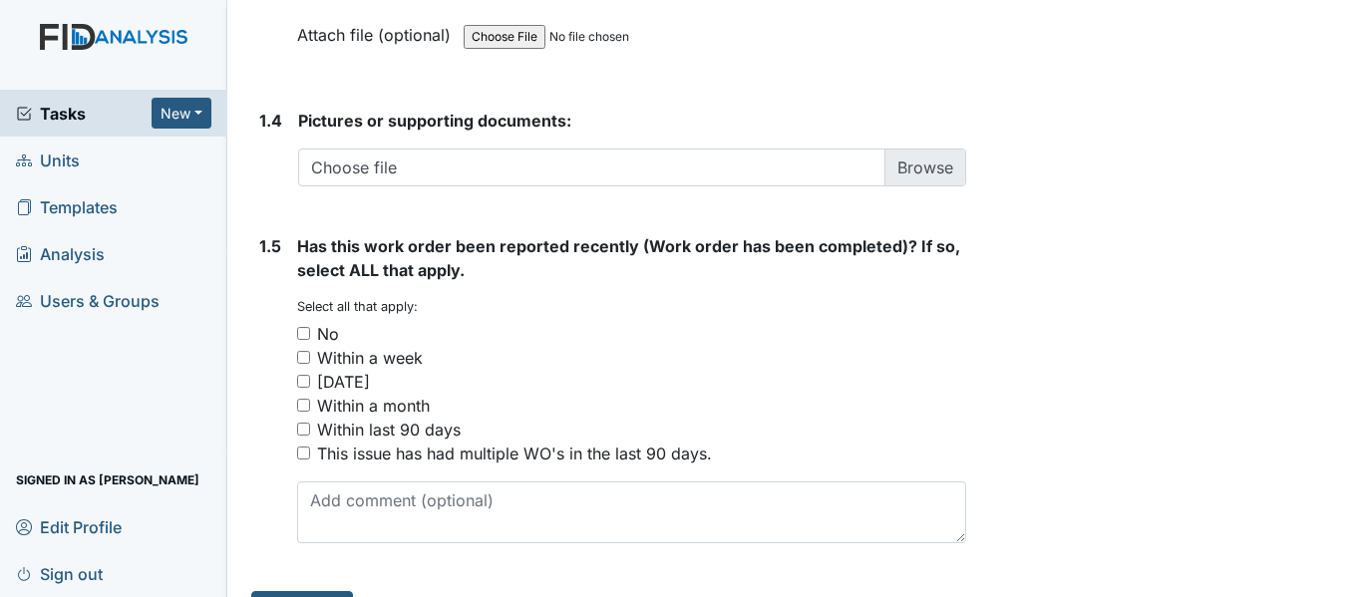
type textarea "RB bed shaker will not stop vibrating. A fire drill was conducted last week and…"
click at [308, 327] on input "No" at bounding box center [303, 333] width 13 height 13
checkbox input "true"
